Goal: Information Seeking & Learning: Check status

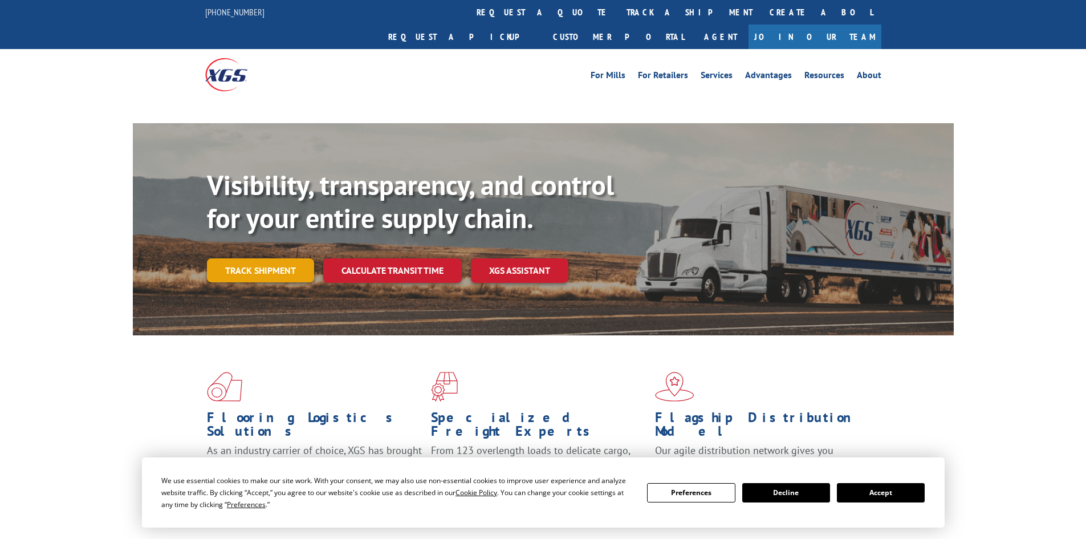
click at [281, 258] on link "Track shipment" at bounding box center [260, 270] width 107 height 24
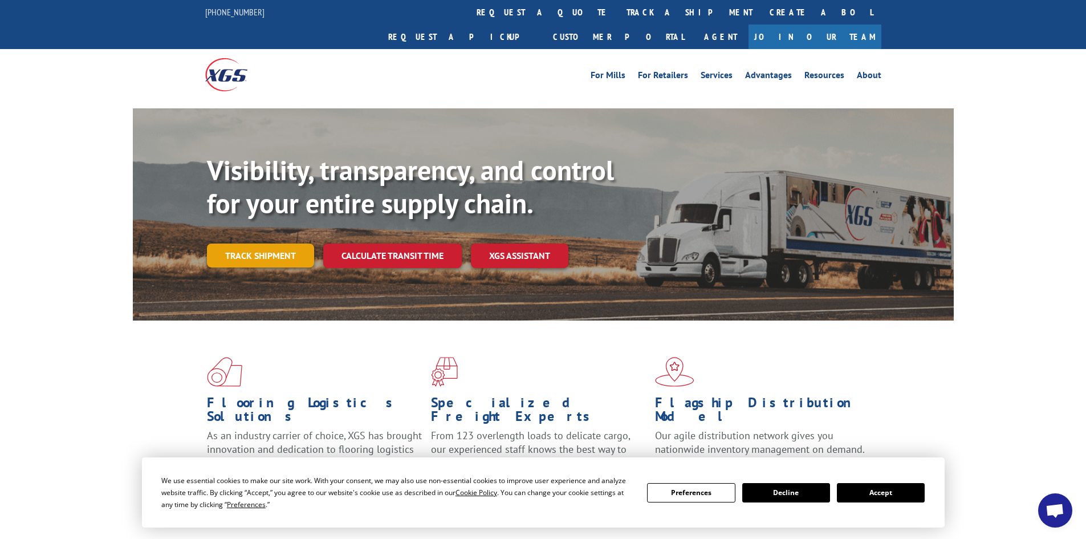
click at [262, 243] on link "Track shipment" at bounding box center [260, 255] width 107 height 24
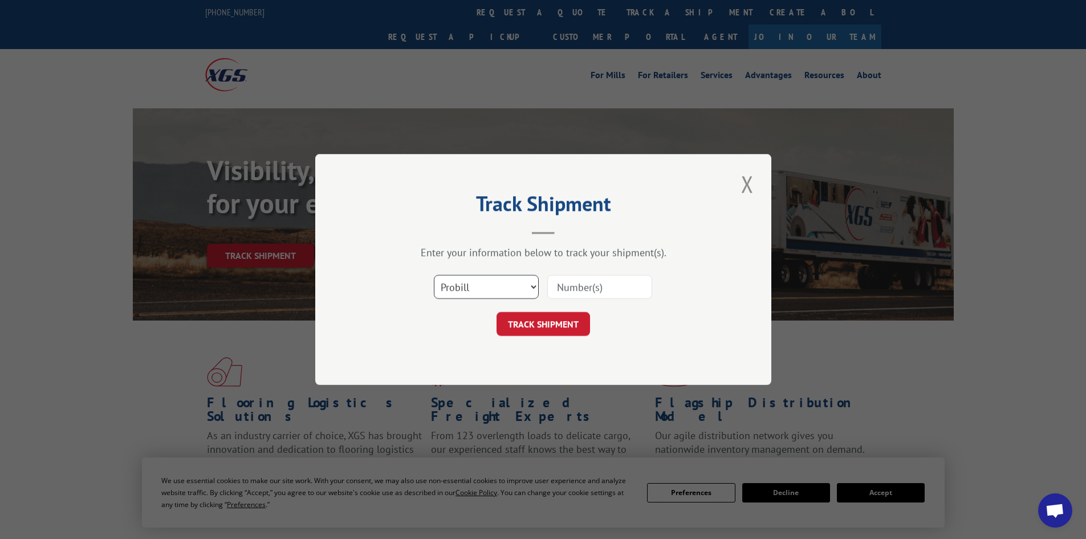
click at [503, 288] on select "Select category... Probill BOL PO" at bounding box center [486, 287] width 105 height 24
select select "bol"
click at [434, 275] on select "Select category... Probill BOL PO" at bounding box center [486, 287] width 105 height 24
paste input "426496"
type input "426496"
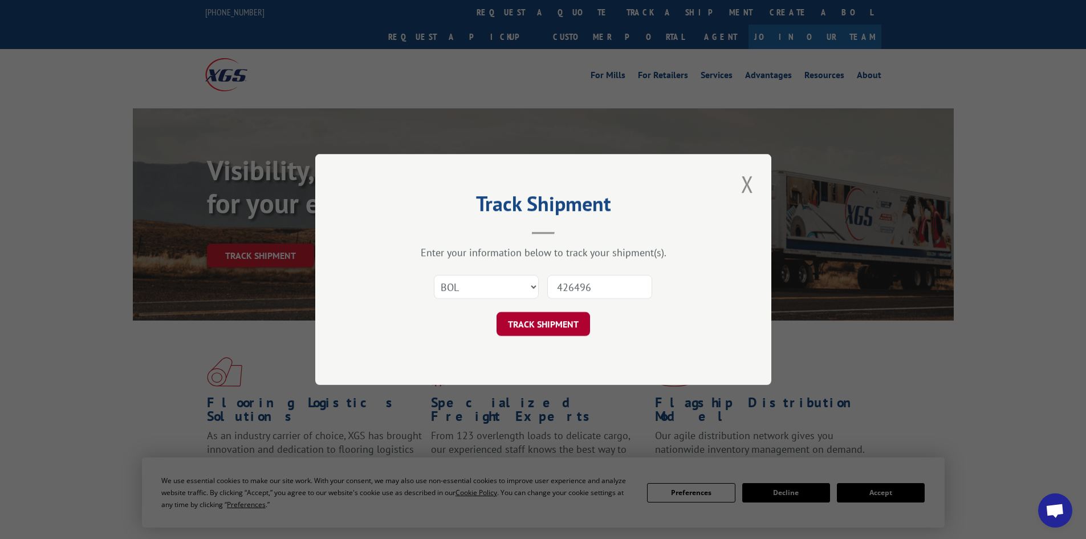
click at [522, 328] on button "TRACK SHIPMENT" at bounding box center [542, 324] width 93 height 24
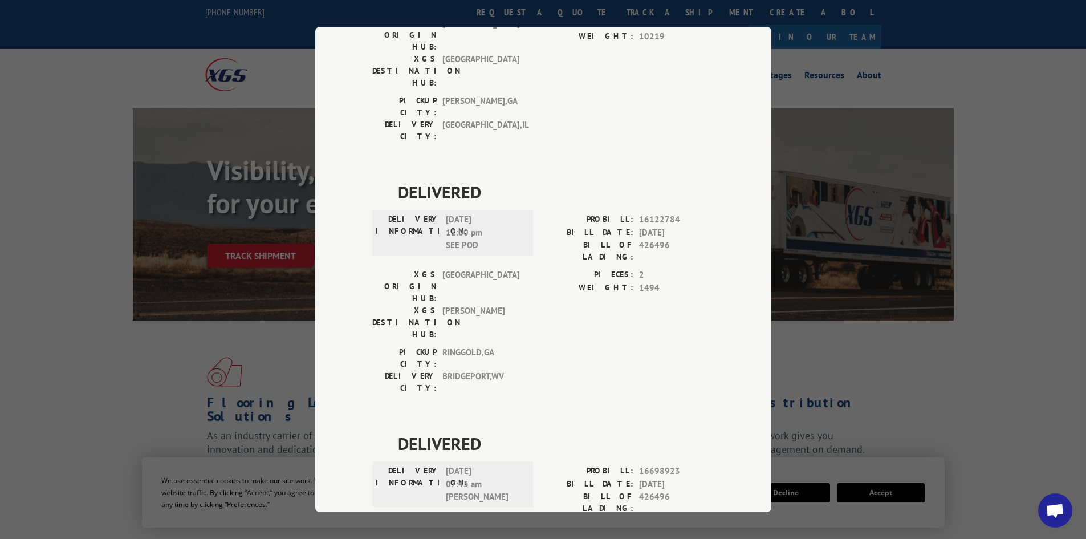
scroll to position [523, 0]
